Goal: Find specific page/section: Find specific page/section

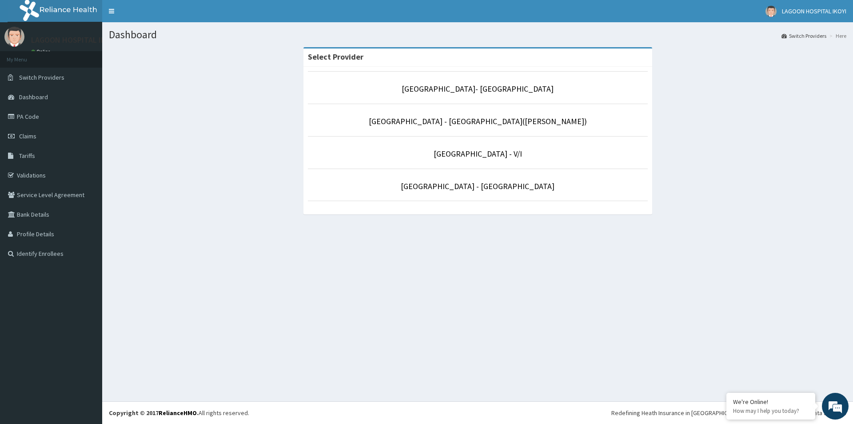
click at [545, 123] on p "Lagoon Hospital - Ikeja(Adeniyi Jones)" at bounding box center [478, 122] width 340 height 12
click at [432, 125] on link "Lagoon Hospital - Ikeja(Adeniyi Jones)" at bounding box center [478, 121] width 218 height 10
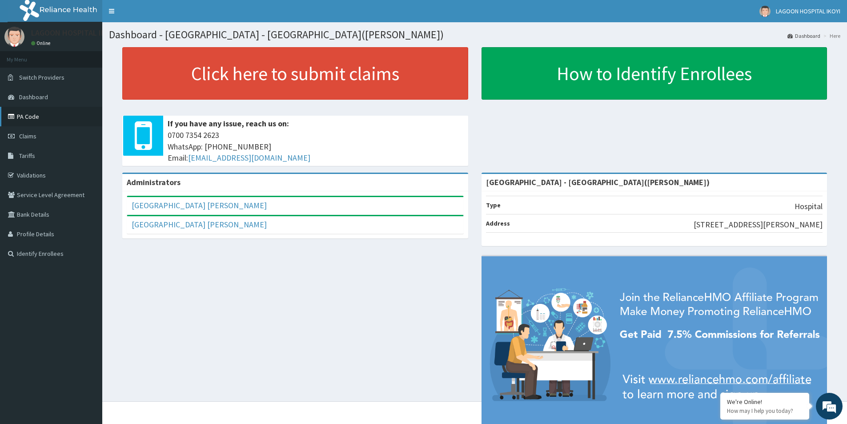
click at [36, 116] on link "PA Code" at bounding box center [51, 117] width 102 height 20
